Goal: Find specific page/section: Find specific page/section

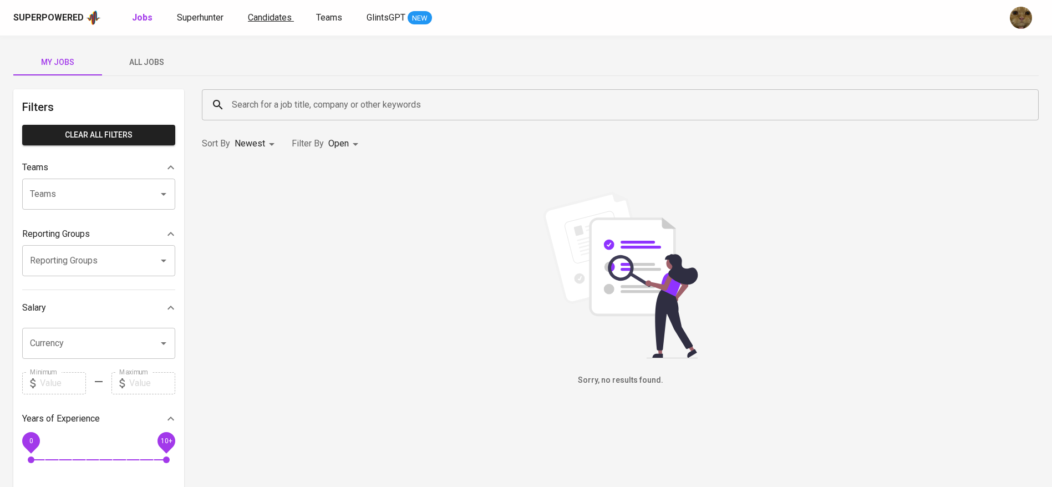
drag, startPoint x: 0, startPoint y: 0, endPoint x: 274, endPoint y: 14, distance: 274.9
click at [274, 14] on span "Candidates" at bounding box center [270, 17] width 44 height 11
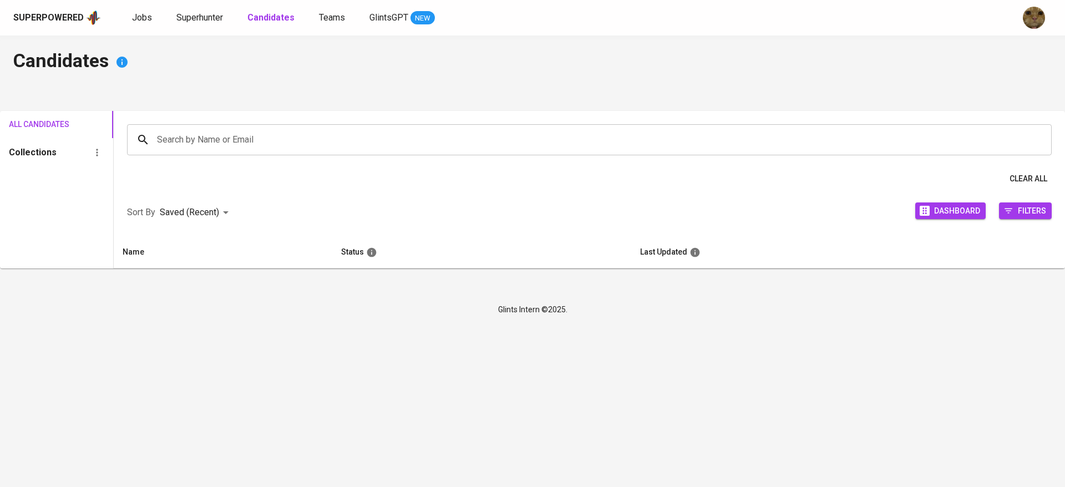
click at [210, 9] on div "Superpowered Jobs Superhunter Candidates Teams GlintsGPT NEW" at bounding box center [514, 17] width 1003 height 17
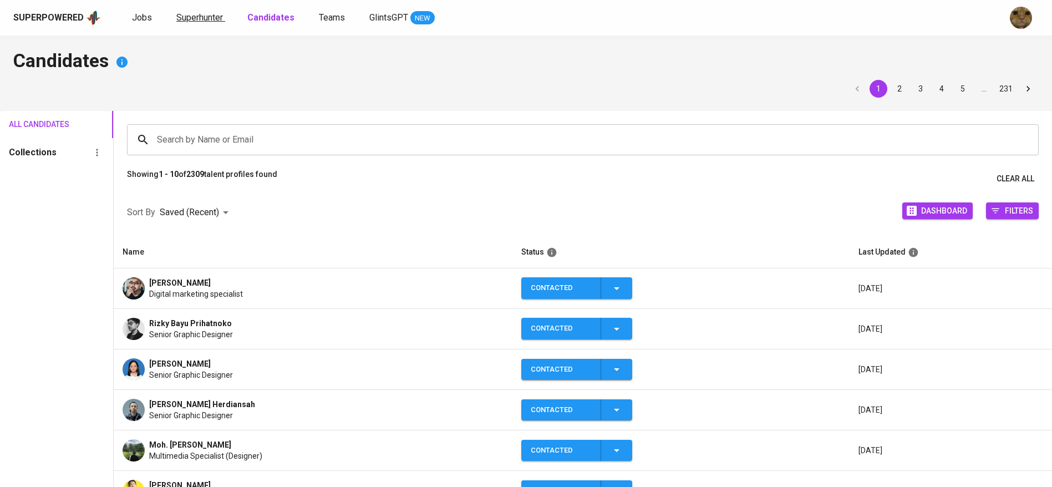
click at [201, 13] on span "Superhunter" at bounding box center [199, 17] width 47 height 11
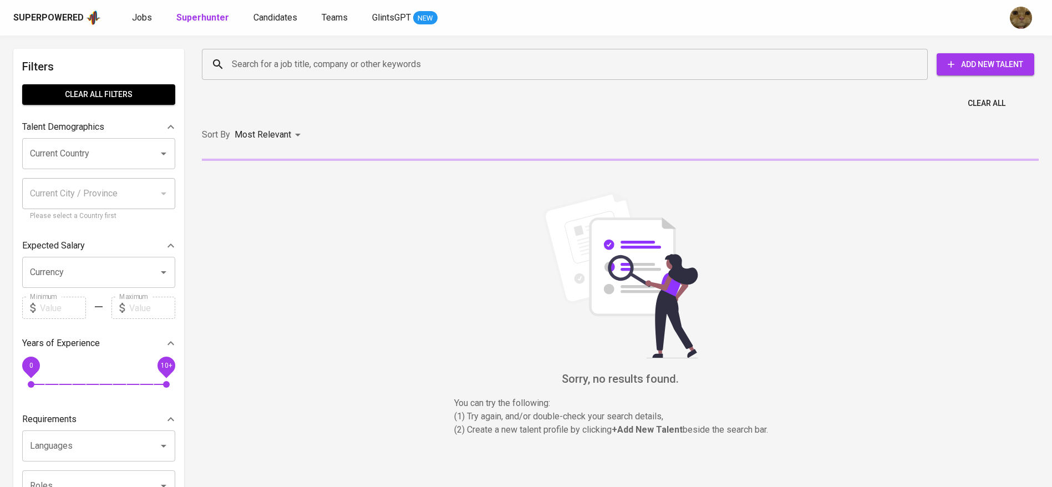
click at [320, 69] on input "Search for a job title, company or other keywords" at bounding box center [567, 64] width 677 height 21
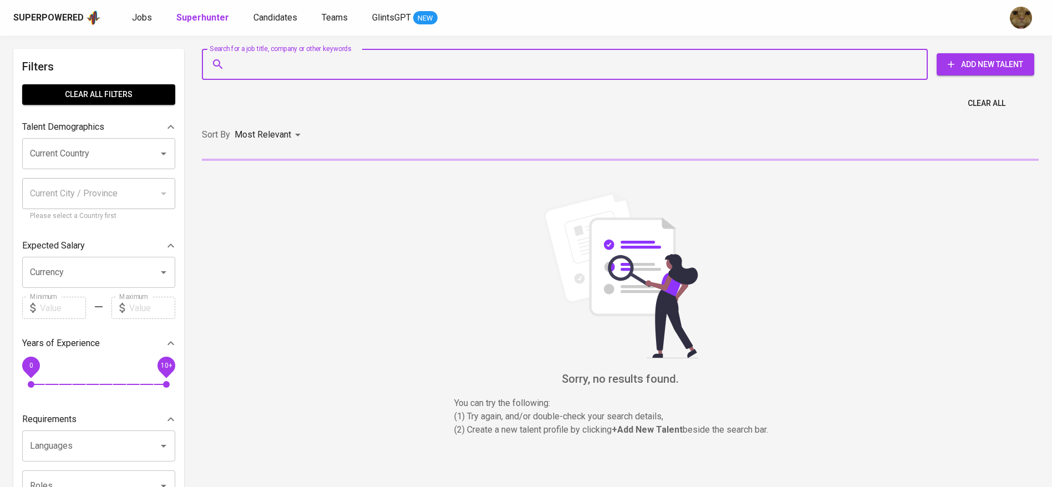
paste input "[EMAIL_ADDRESS][DOMAIN_NAME]"
type input "[EMAIL_ADDRESS][DOMAIN_NAME]"
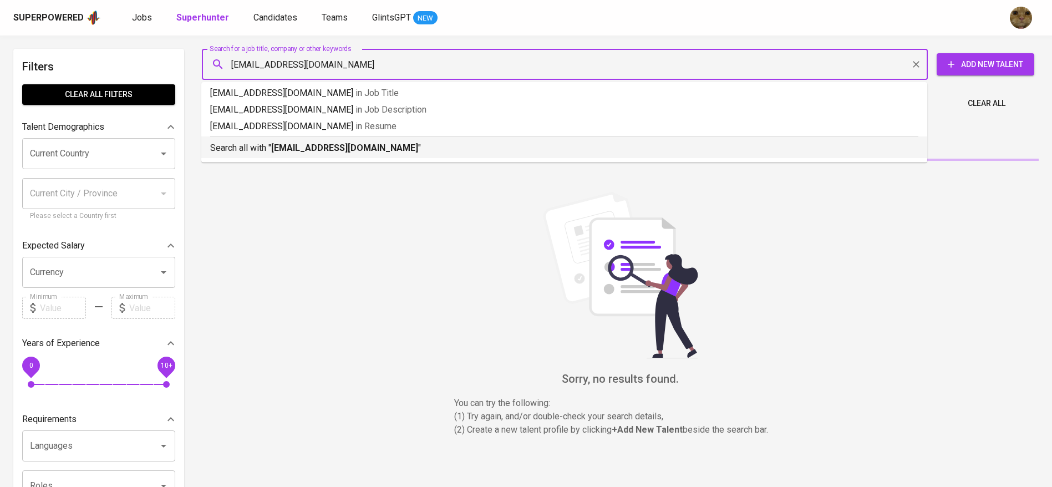
click at [289, 149] on b "[EMAIL_ADDRESS][DOMAIN_NAME]" at bounding box center [344, 148] width 147 height 11
